Goal: Task Accomplishment & Management: Manage account settings

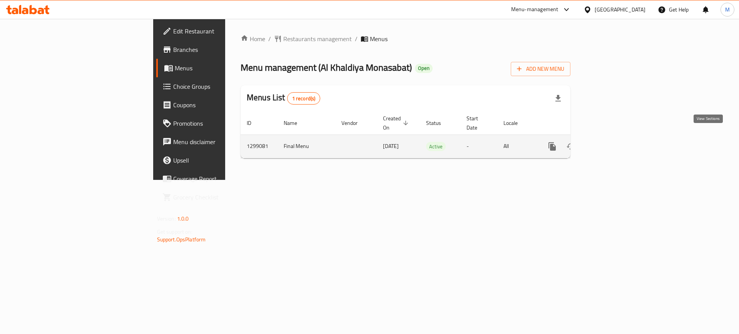
click at [611, 143] on icon "enhanced table" at bounding box center [607, 146] width 7 height 7
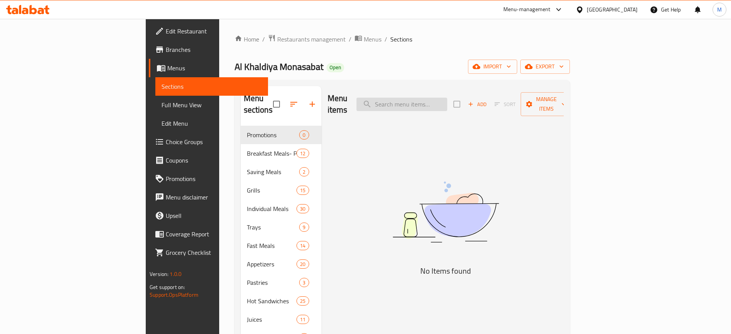
click at [447, 101] on input "search" at bounding box center [402, 104] width 91 height 13
type input "b"
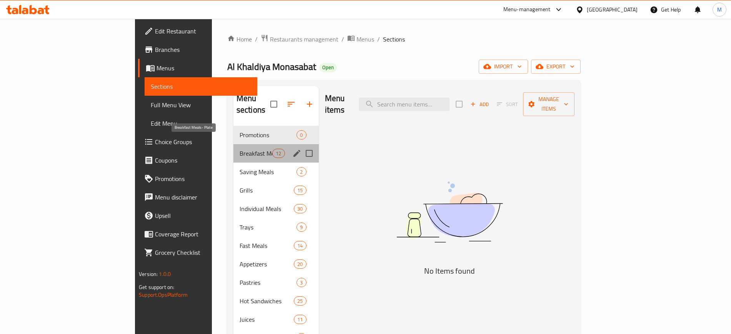
click at [240, 149] on span "Breakfast Meals- Plate" at bounding box center [256, 153] width 33 height 9
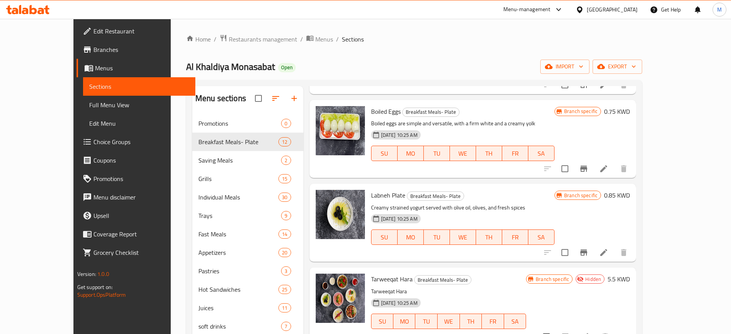
scroll to position [108, 0]
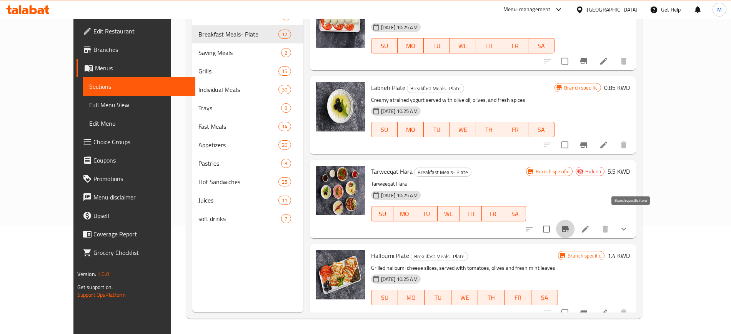
click at [569, 226] on icon "Branch-specific-item" at bounding box center [565, 229] width 7 height 6
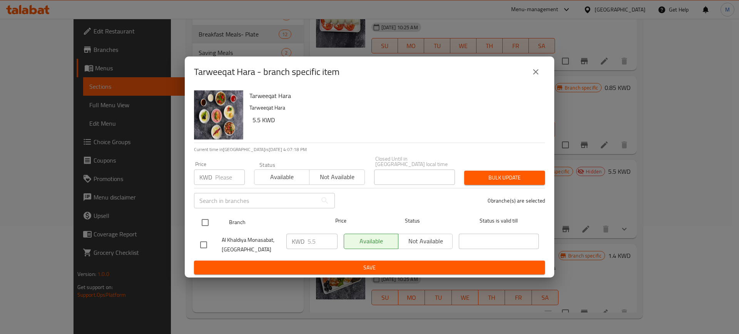
click at [210, 226] on input "checkbox" at bounding box center [205, 223] width 16 height 16
checkbox input "true"
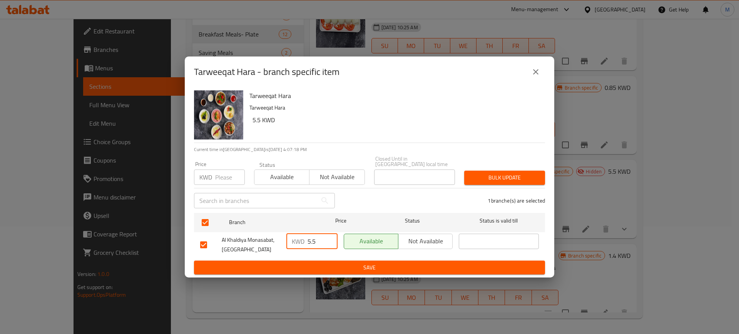
drag, startPoint x: 317, startPoint y: 240, endPoint x: 306, endPoint y: 239, distance: 11.6
click at [306, 239] on div "KWD 5.5 ​" at bounding box center [311, 241] width 51 height 15
type input "0"
click at [342, 263] on span "Save" at bounding box center [369, 268] width 338 height 10
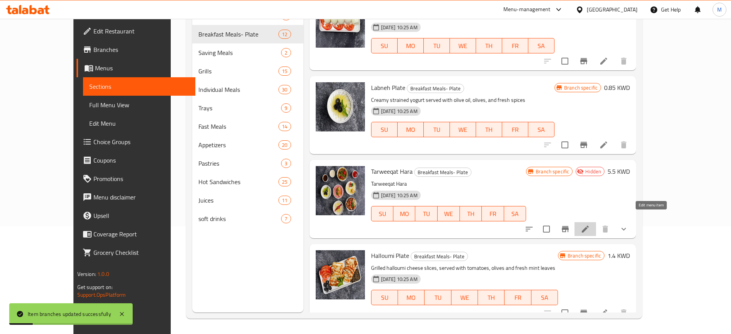
click at [589, 226] on icon at bounding box center [585, 229] width 7 height 7
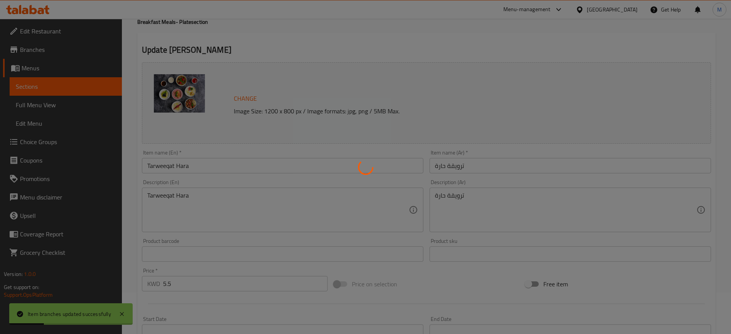
type input "اختر أصناف البوكس"
type input "0"
type input "13"
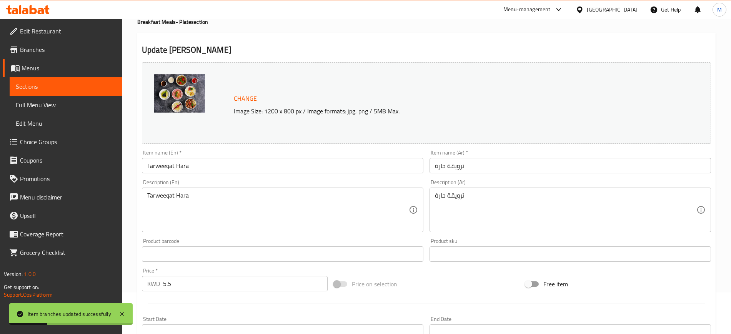
scroll to position [144, 0]
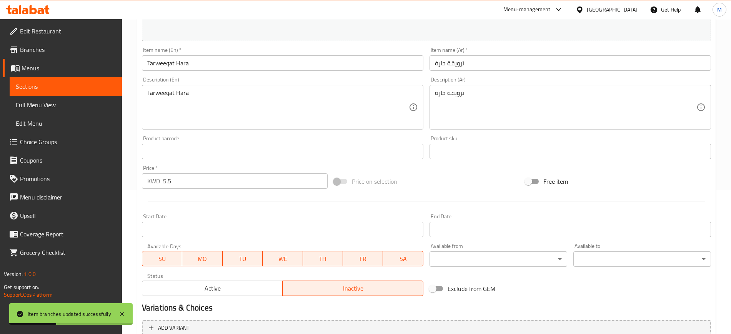
click at [152, 190] on div "Price   * KWD 5.5 Price *" at bounding box center [235, 177] width 192 height 30
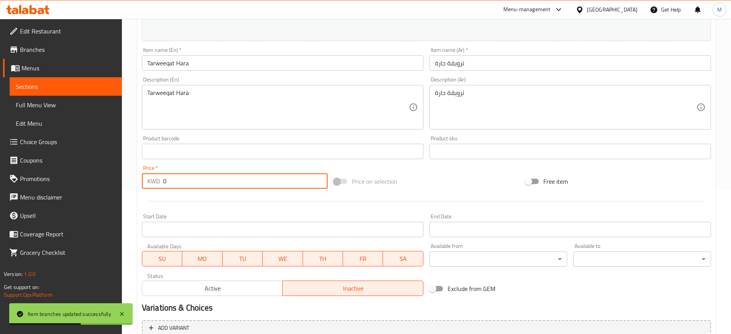
scroll to position [233, 0]
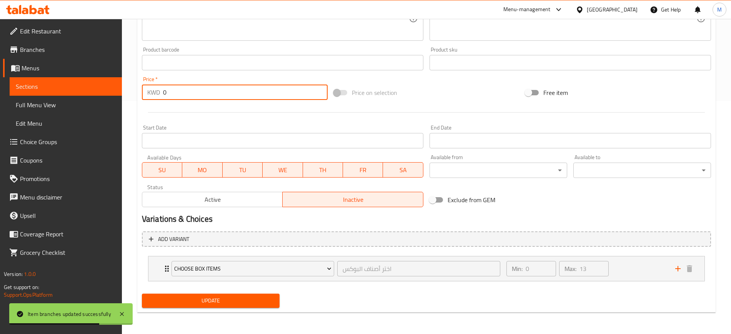
type input "0"
click at [228, 301] on span "Update" at bounding box center [210, 301] width 125 height 10
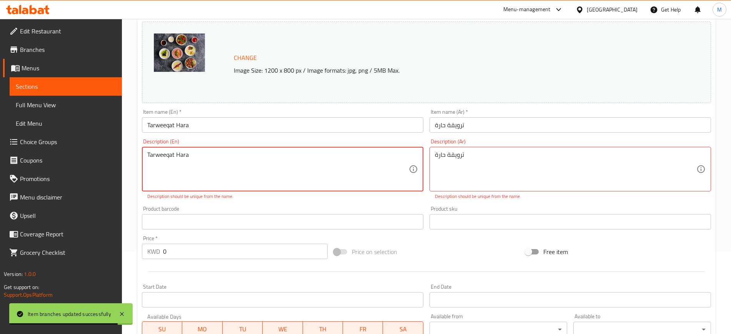
scroll to position [0, 0]
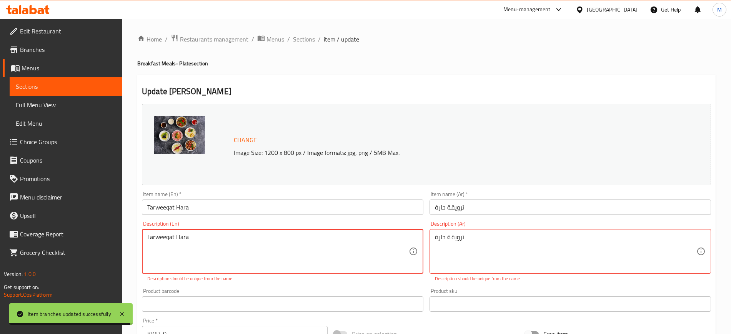
drag, startPoint x: 221, startPoint y: 249, endPoint x: 132, endPoint y: 248, distance: 89.6
click at [132, 248] on div "Home / Restaurants management / Menus / Sections / item / update Breakfast Meal…" at bounding box center [426, 297] width 609 height 557
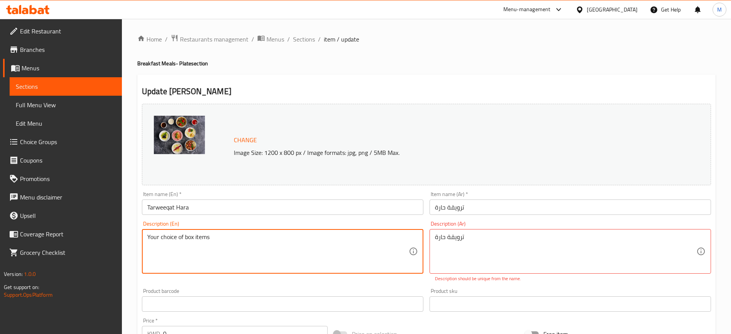
type textarea "Your choice of box items"
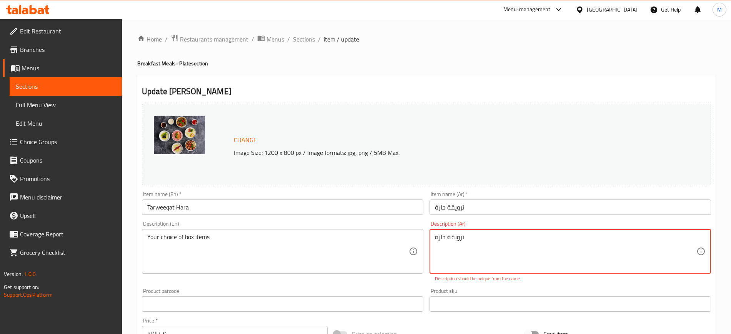
drag, startPoint x: 460, startPoint y: 244, endPoint x: 381, endPoint y: 249, distance: 78.6
type textarea "اختيارك من اصناف البوكس"
click at [282, 223] on div "Description (En) Your choice of box items Description (En)" at bounding box center [283, 247] width 282 height 53
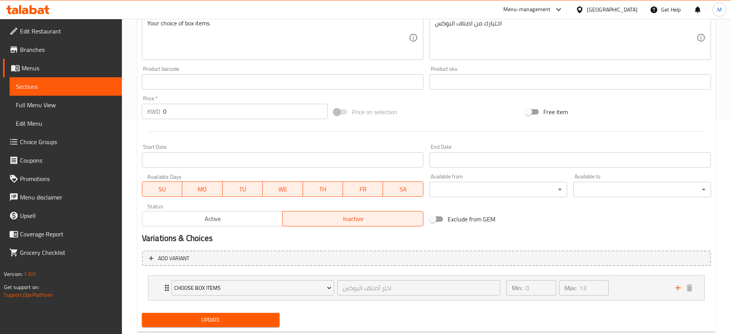
scroll to position [233, 0]
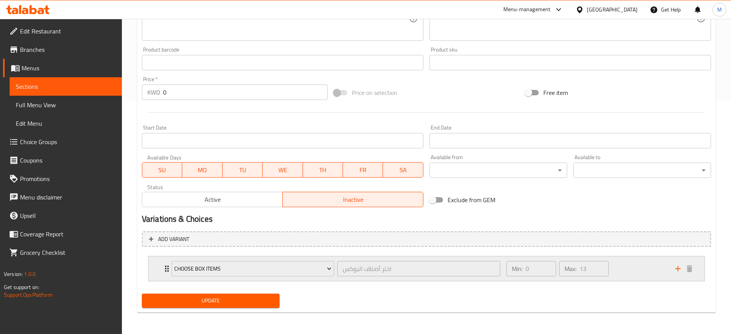
click at [635, 268] on div "Min: 0 ​ Max: 13 ​" at bounding box center [586, 269] width 169 height 25
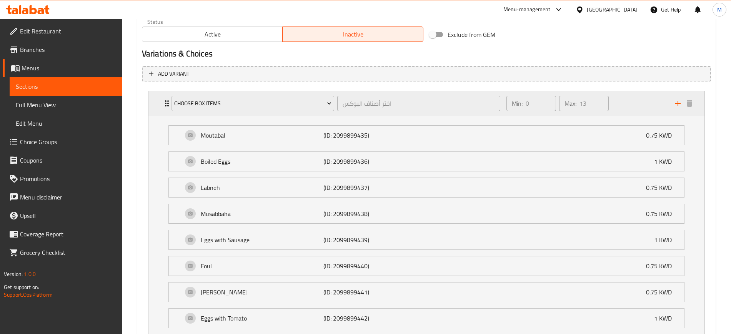
scroll to position [377, 0]
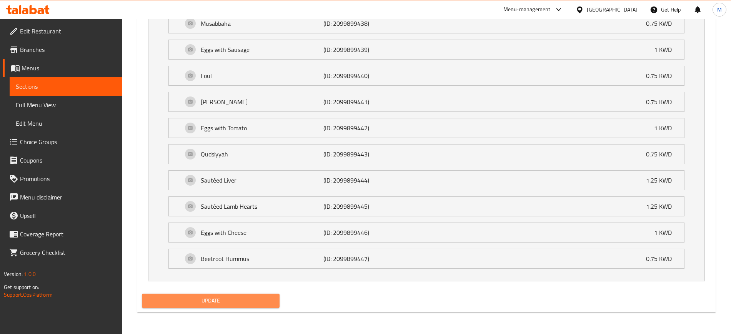
click at [218, 305] on span "Update" at bounding box center [210, 301] width 125 height 10
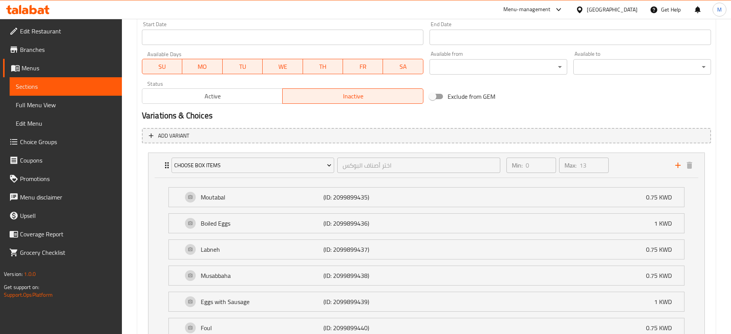
scroll to position [0, 0]
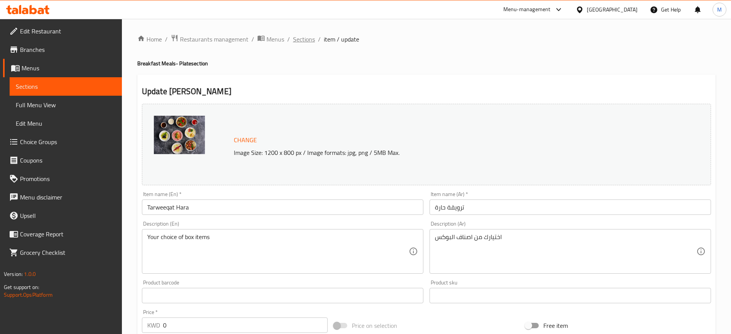
click at [295, 40] on span "Sections" at bounding box center [304, 39] width 22 height 9
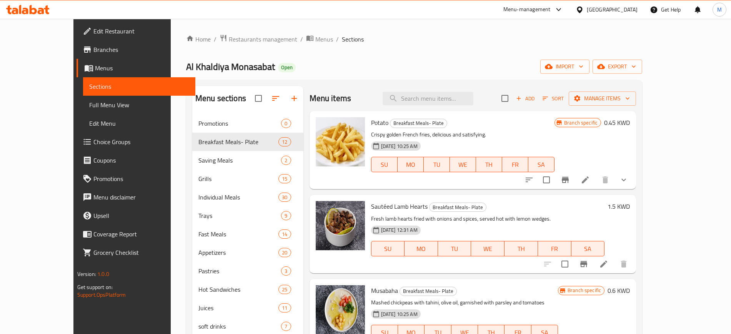
click at [516, 122] on h6 "Potato Breakfast Meals- Plate" at bounding box center [462, 122] width 183 height 11
click at [312, 60] on div "Al Khaldiya Monasabat Open import export" at bounding box center [414, 67] width 456 height 14
click at [40, 10] on icon at bounding box center [41, 11] width 7 height 7
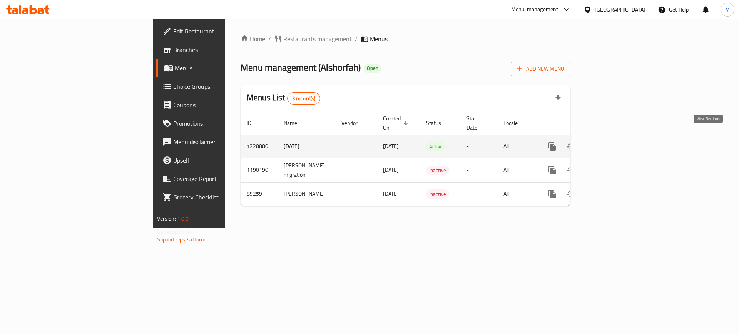
click at [617, 138] on link "enhanced table" at bounding box center [607, 146] width 18 height 18
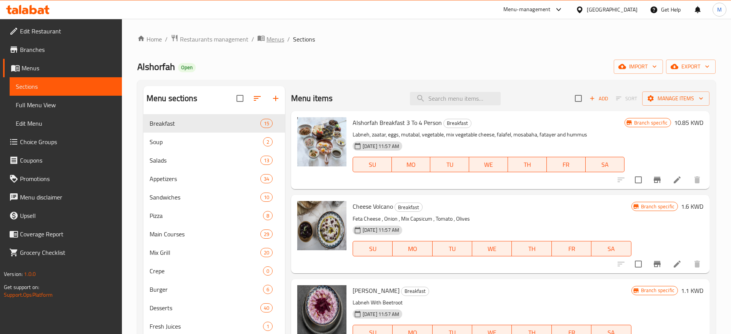
click at [281, 40] on span "Menus" at bounding box center [276, 39] width 18 height 9
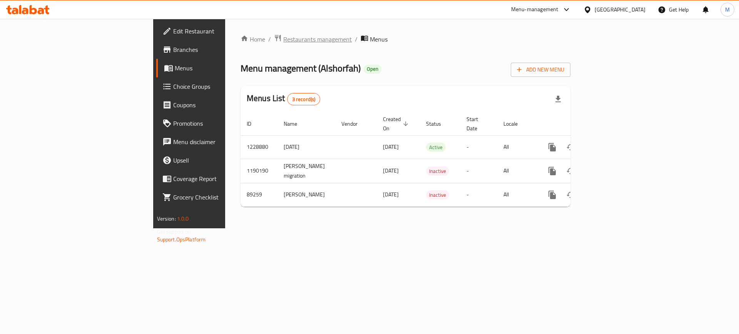
click at [283, 38] on span "Restaurants management" at bounding box center [317, 39] width 68 height 9
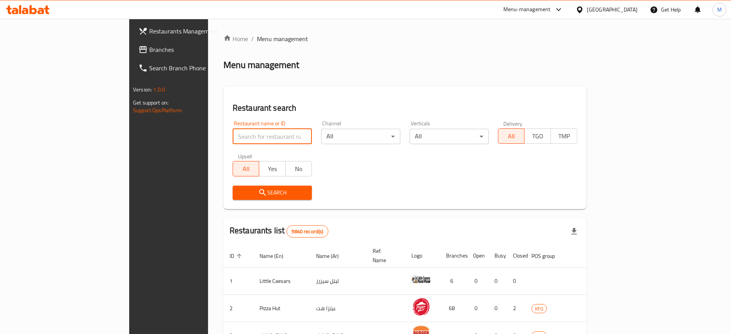
click at [233, 134] on input "search" at bounding box center [272, 136] width 79 height 15
type input "shorfa"
click button "Search" at bounding box center [272, 193] width 79 height 14
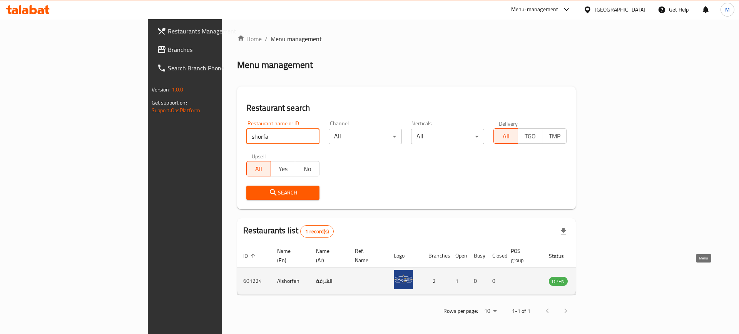
click at [598, 278] on icon "enhanced table" at bounding box center [593, 281] width 8 height 7
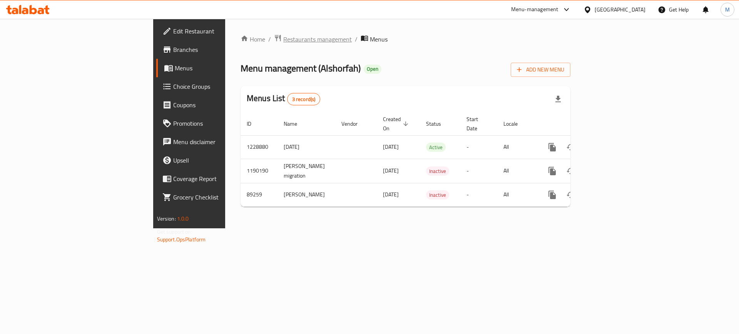
click at [283, 41] on span "Restaurants management" at bounding box center [317, 39] width 68 height 9
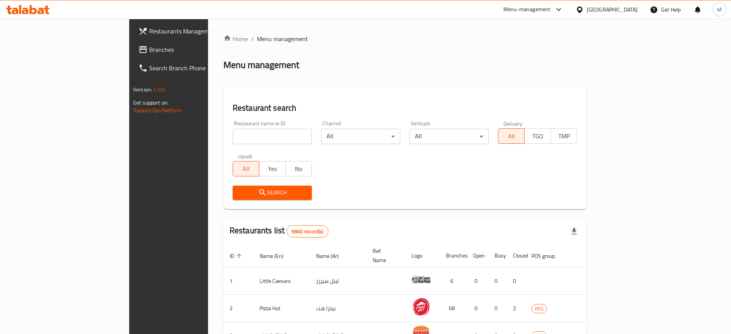
click at [235, 135] on input "search" at bounding box center [272, 136] width 79 height 15
type input "shorfa"
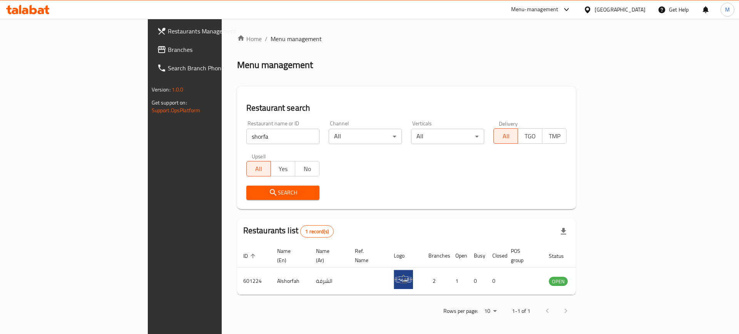
click at [571, 200] on div "Search" at bounding box center [407, 192] width 330 height 23
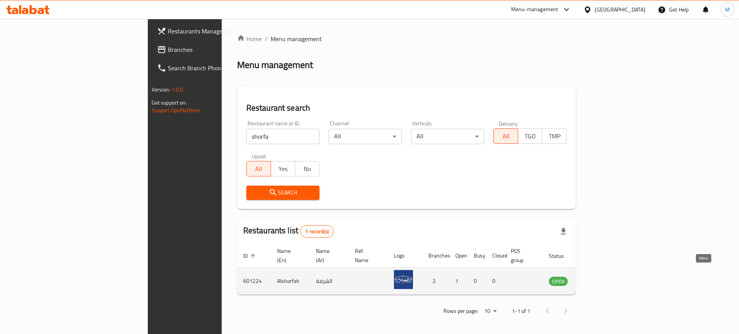
click at [598, 277] on icon "enhanced table" at bounding box center [593, 281] width 9 height 9
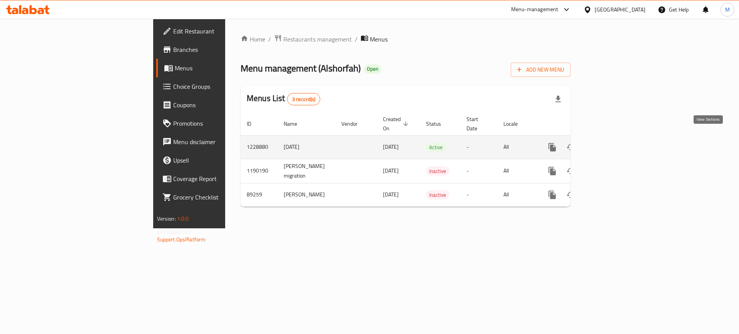
click at [612, 143] on icon "enhanced table" at bounding box center [607, 147] width 9 height 9
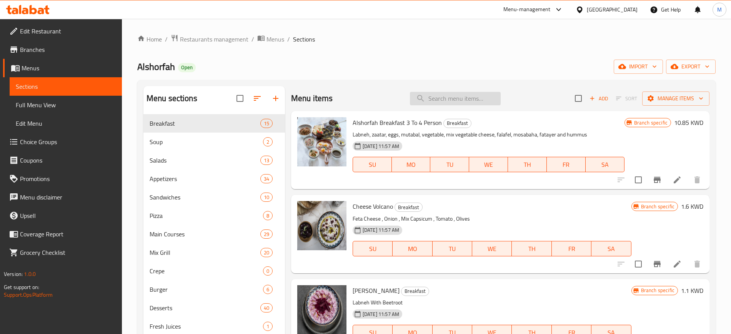
click at [436, 99] on input "search" at bounding box center [455, 98] width 91 height 13
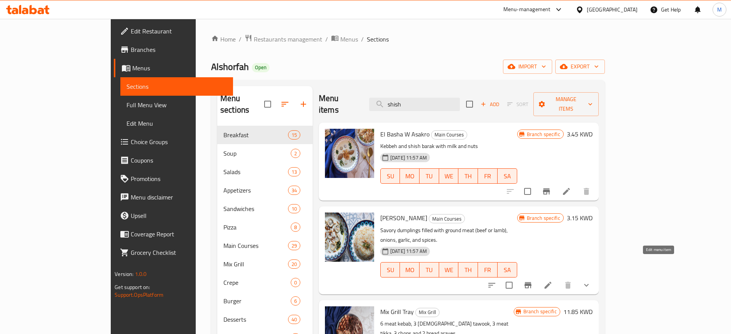
type input "shish"
click at [553, 281] on icon at bounding box center [547, 285] width 9 height 9
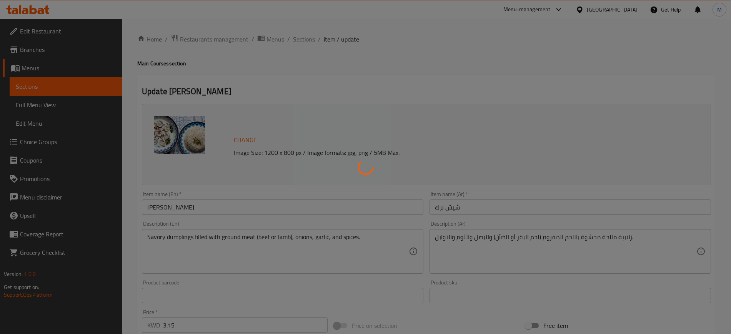
type input "اختيارك من المشروبات الغازية"
type input "1"
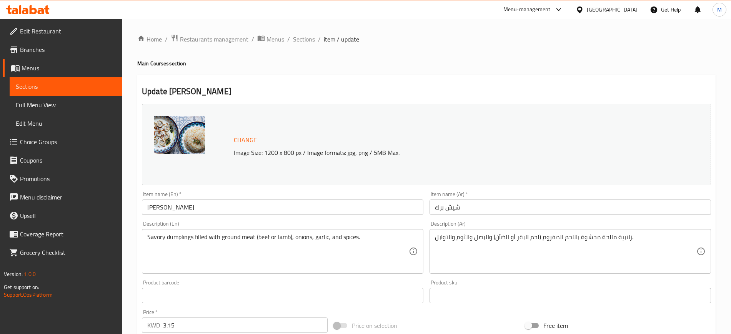
click at [24, 11] on icon at bounding box center [25, 11] width 7 height 7
